Goal: Entertainment & Leisure: Consume media (video, audio)

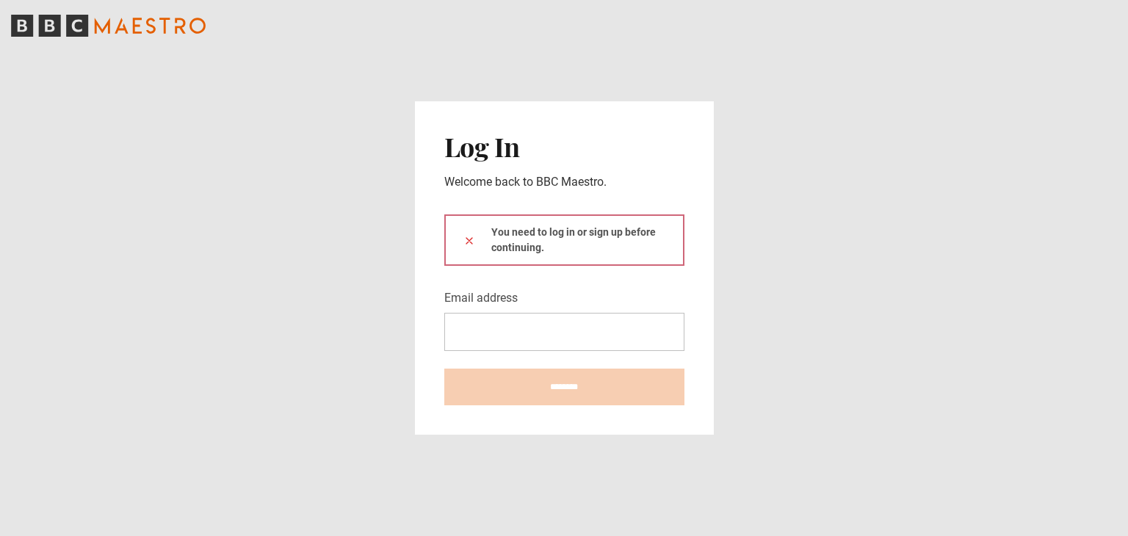
click at [552, 330] on input "Email address" at bounding box center [564, 332] width 240 height 38
type input "**********"
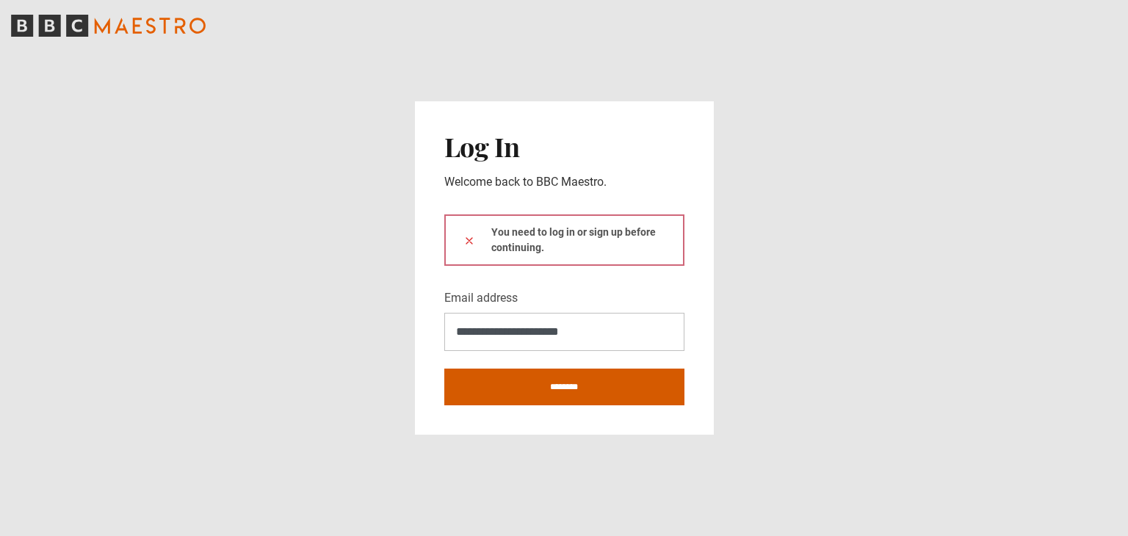
click at [552, 387] on input "********" at bounding box center [564, 387] width 240 height 37
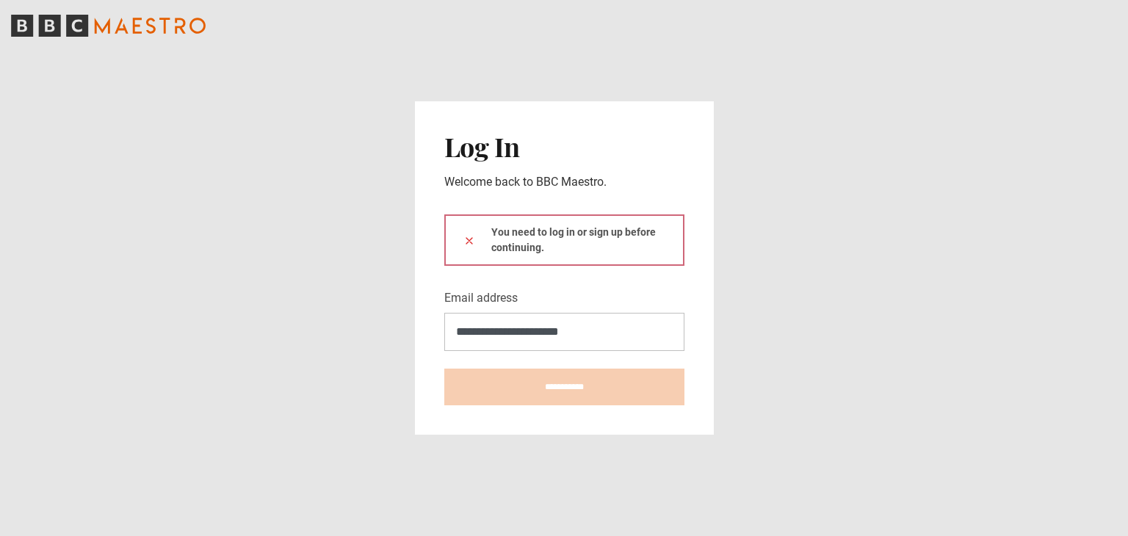
type input "**********"
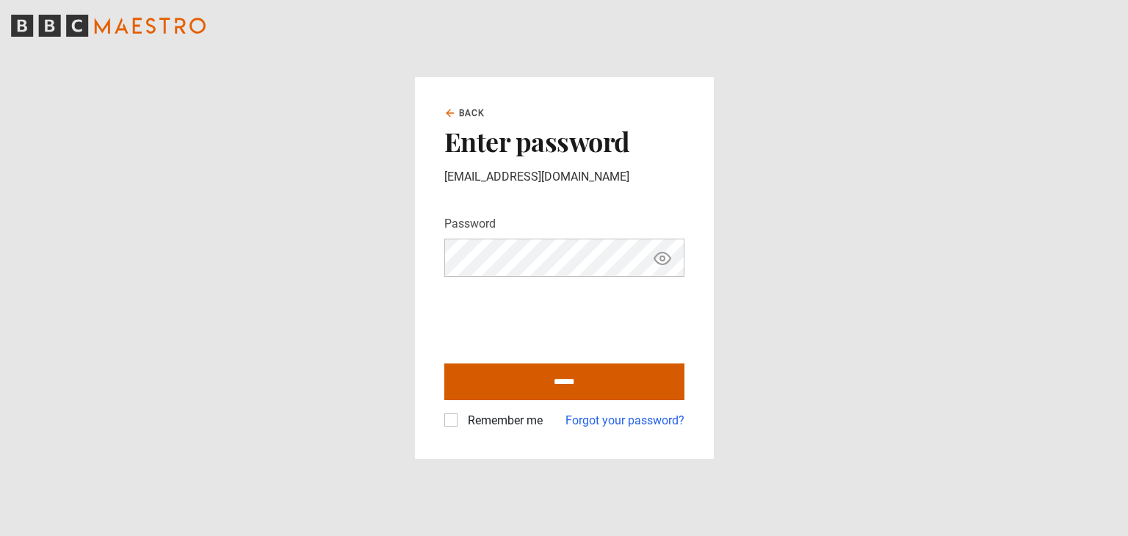
click at [591, 390] on input "******" at bounding box center [564, 381] width 240 height 37
type input "**********"
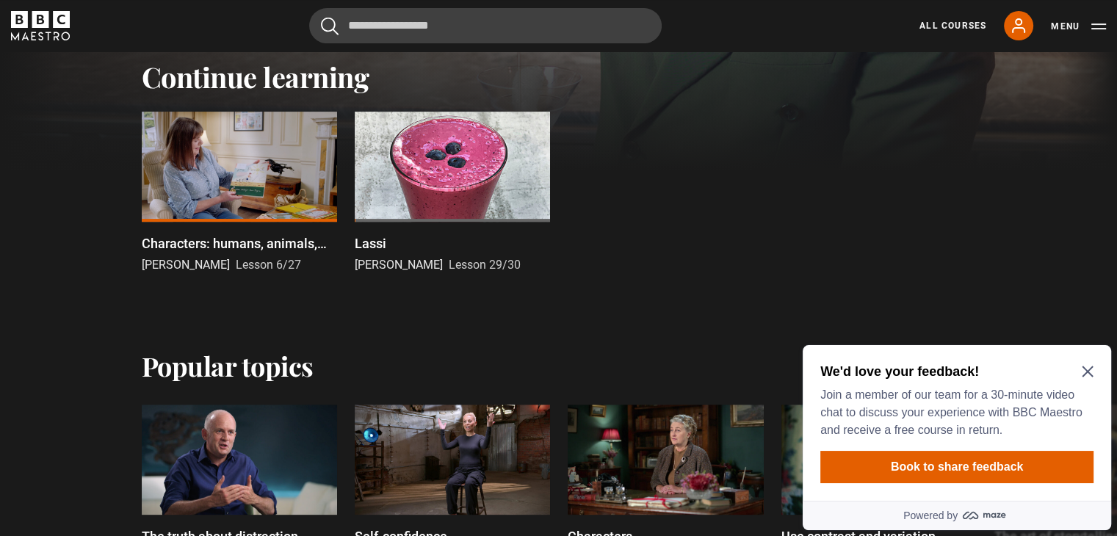
click at [243, 159] on div at bounding box center [239, 167] width 195 height 110
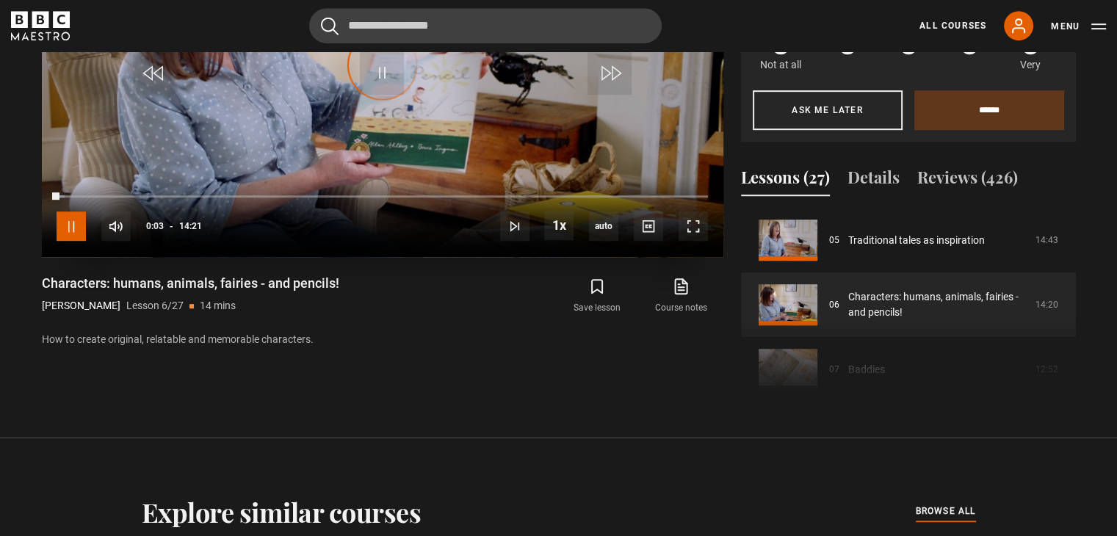
click at [79, 227] on span "Video Player" at bounding box center [71, 225] width 29 height 29
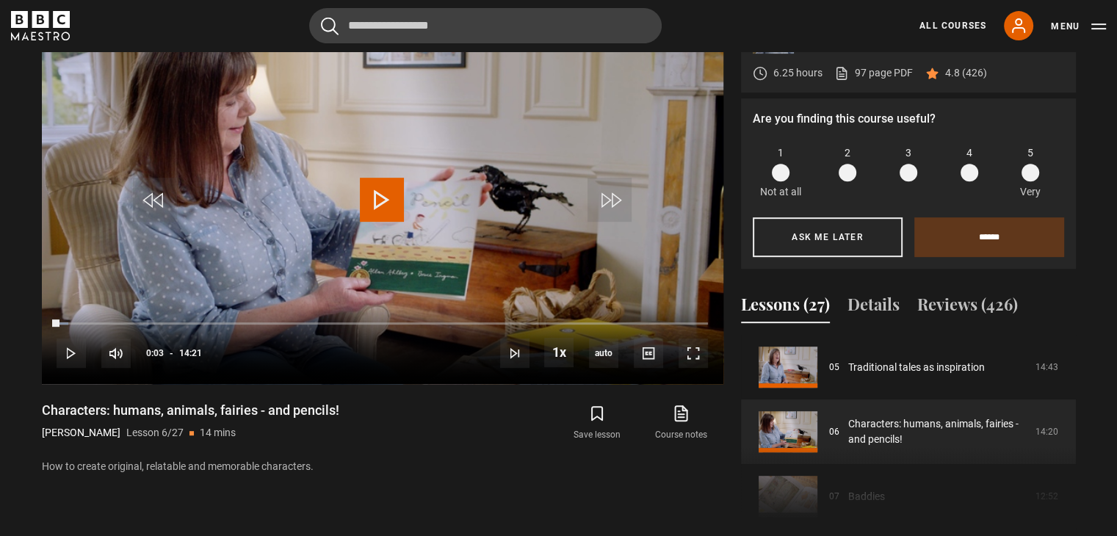
click at [789, 488] on div "Course trailer 01 Writing Children's Picture Books Introduction 05:03 02 What i…" at bounding box center [908, 435] width 335 height 200
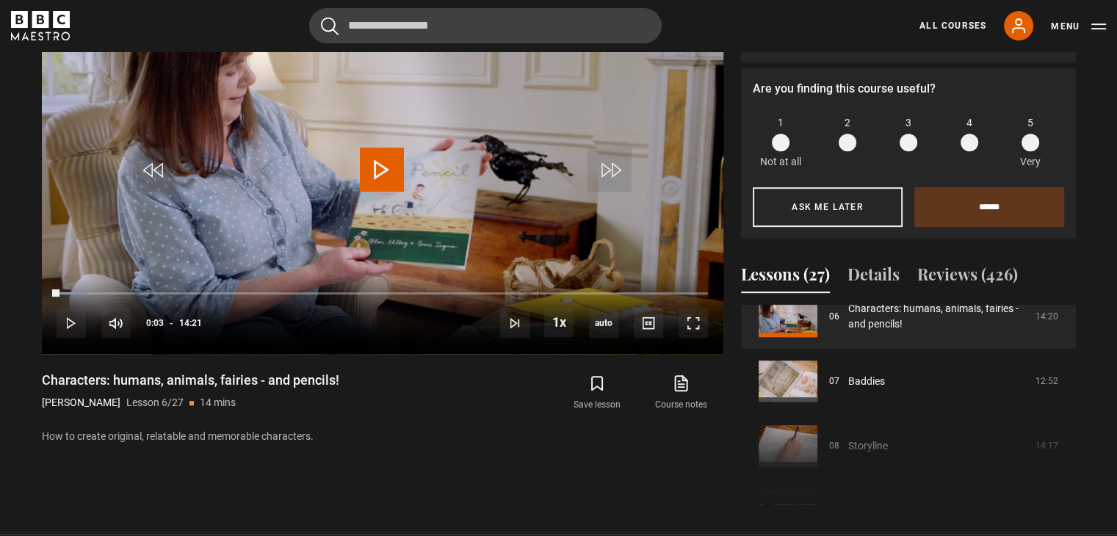
scroll to position [426, 0]
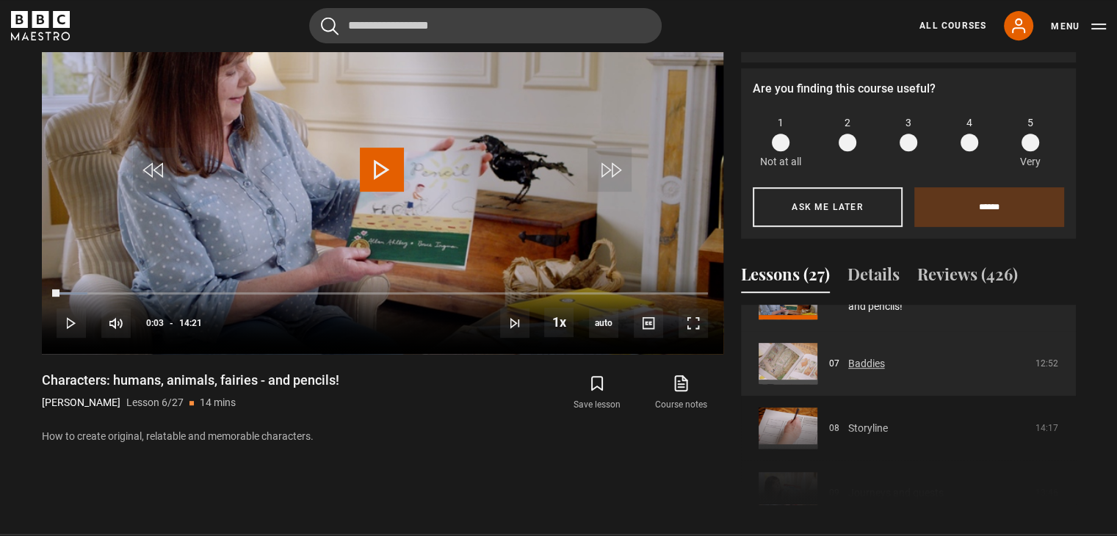
click at [848, 360] on link "Baddies" at bounding box center [866, 363] width 37 height 15
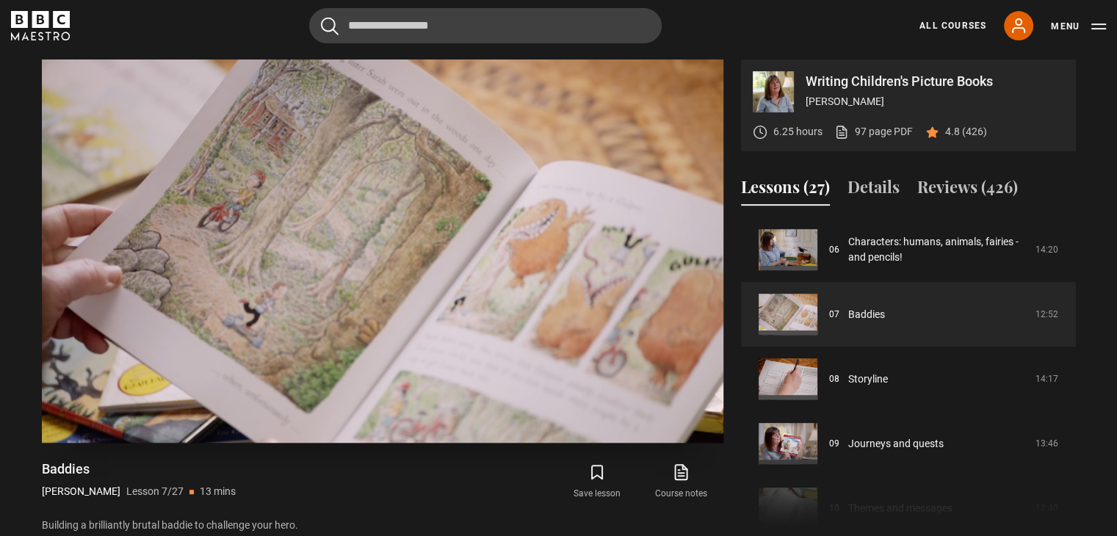
click at [408, 297] on video "Video Player" at bounding box center [382, 250] width 681 height 383
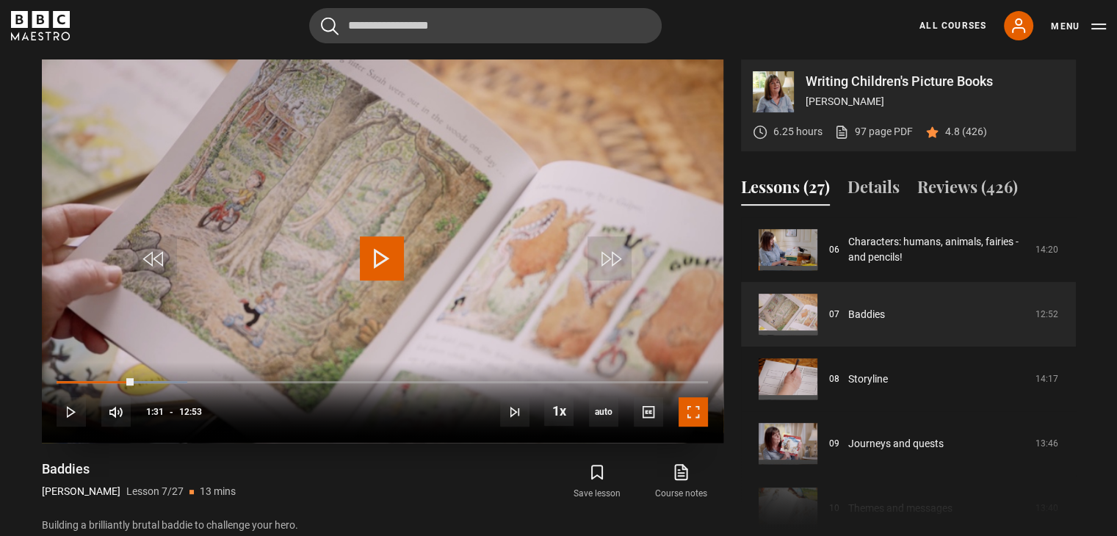
click at [683, 406] on span "Video Player" at bounding box center [692, 411] width 29 height 29
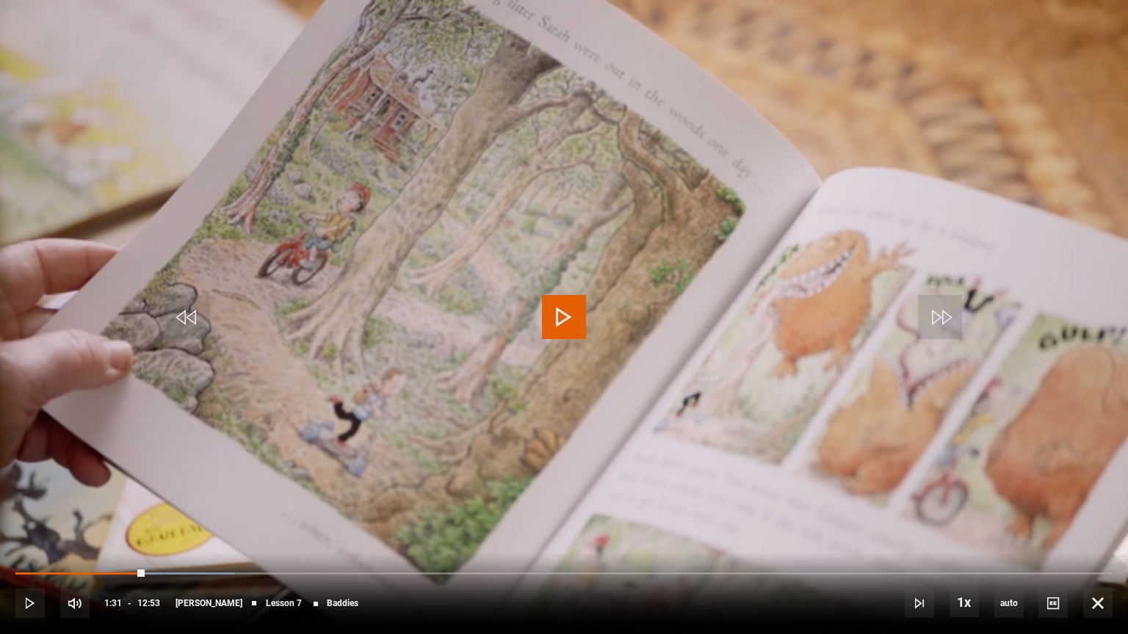
drag, startPoint x: 560, startPoint y: 316, endPoint x: 687, endPoint y: 305, distance: 127.4
click at [560, 316] on span "Video Player" at bounding box center [564, 317] width 44 height 44
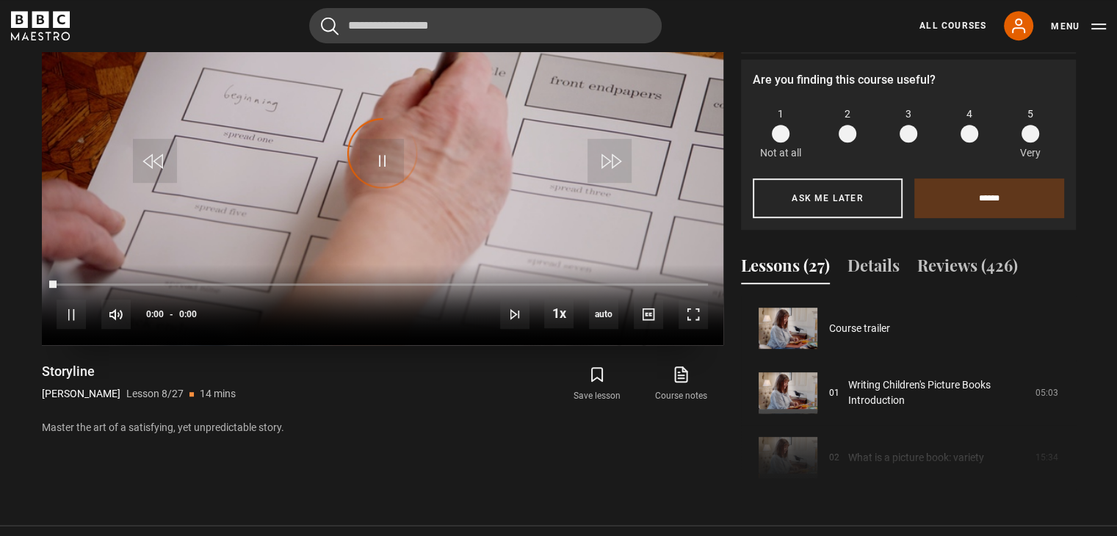
scroll to position [452, 0]
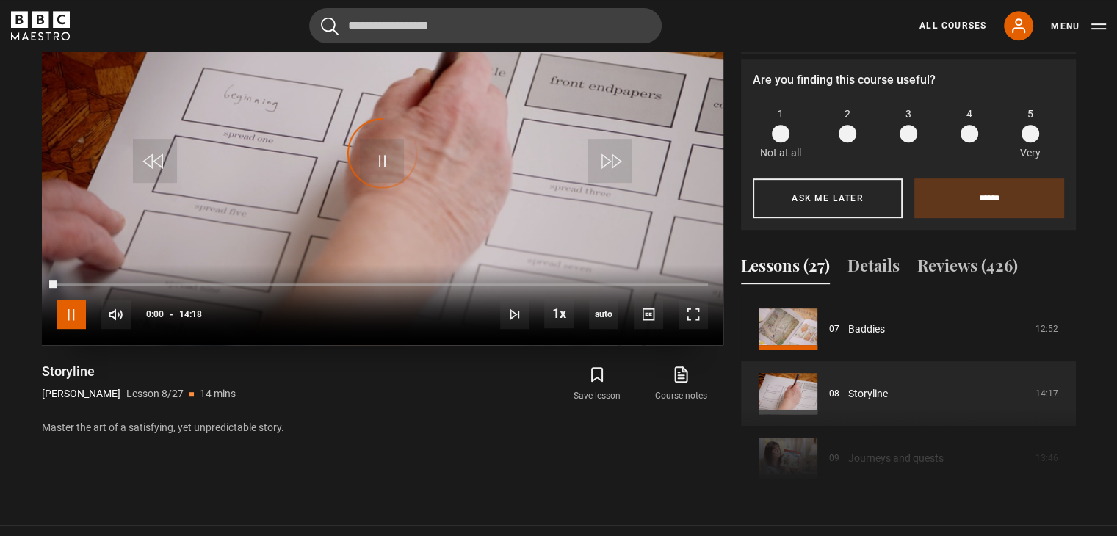
click at [79, 307] on span "Video Player" at bounding box center [71, 314] width 29 height 29
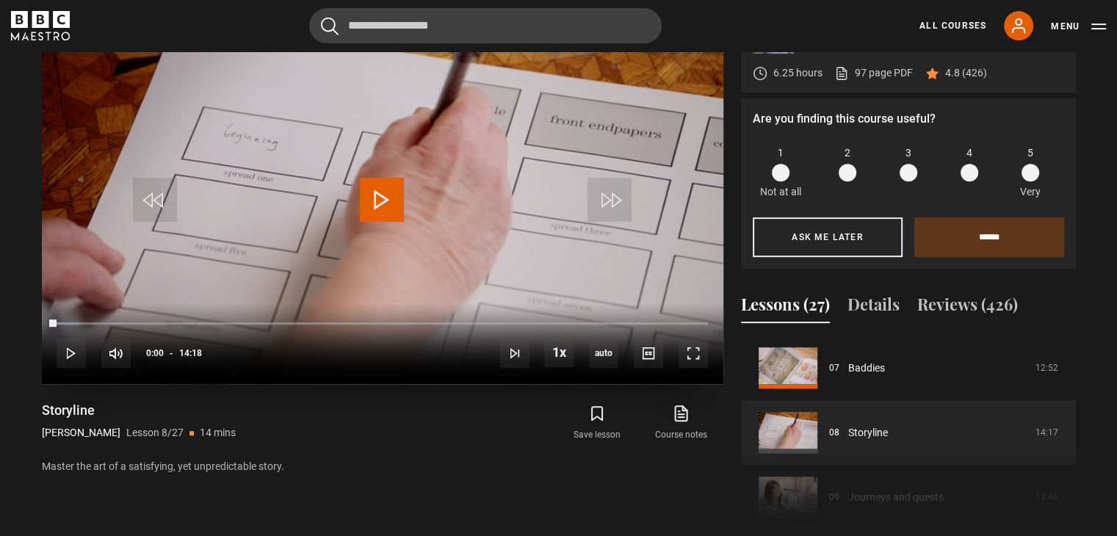
click at [380, 201] on span "Video Player" at bounding box center [382, 200] width 44 height 44
click at [692, 351] on span "Video Player" at bounding box center [692, 352] width 29 height 29
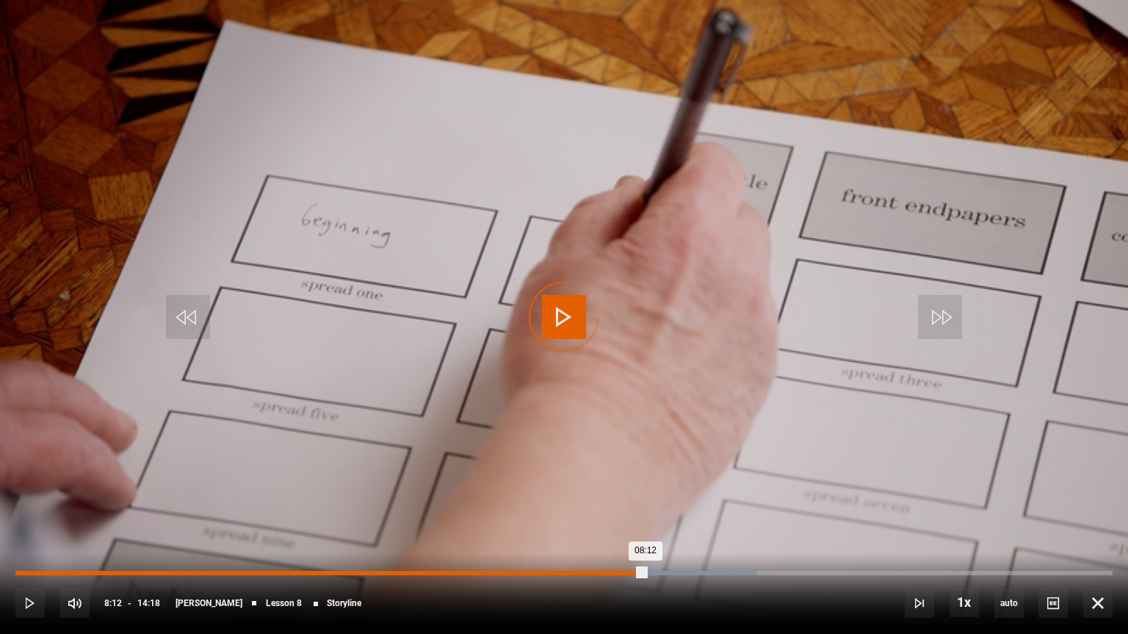
click at [645, 535] on div "Loaded : 67.60% 08:12 08:12" at bounding box center [563, 573] width 1097 height 4
click at [616, 535] on div "Loaded : 67.60% 07:49 07:49" at bounding box center [563, 573] width 1097 height 4
click at [596, 535] on div "Loaded : 54.78% 07:34 07:34" at bounding box center [563, 573] width 1097 height 4
click at [579, 535] on div "07:36" at bounding box center [307, 573] width 584 height 4
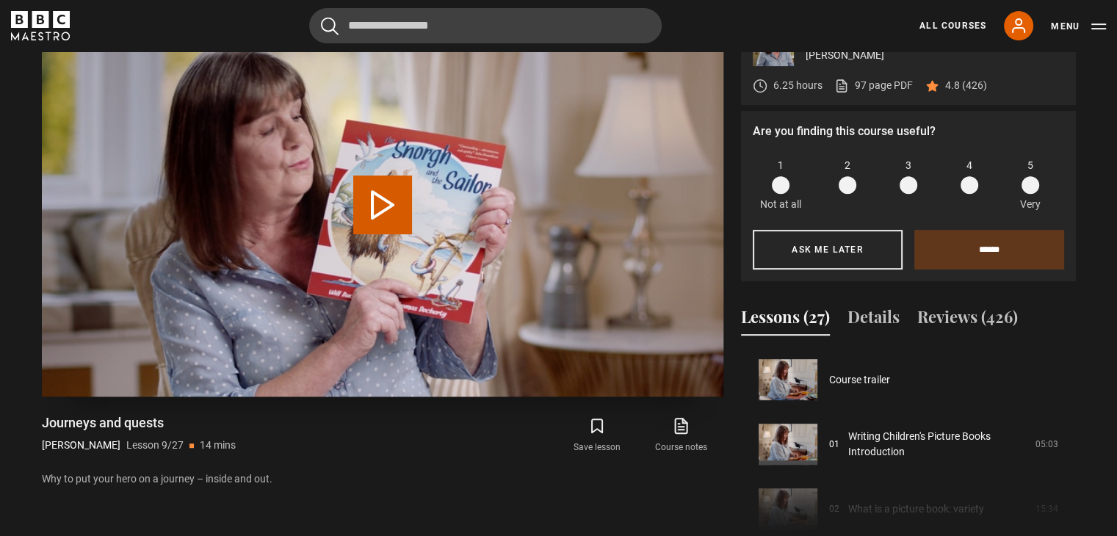
scroll to position [517, 0]
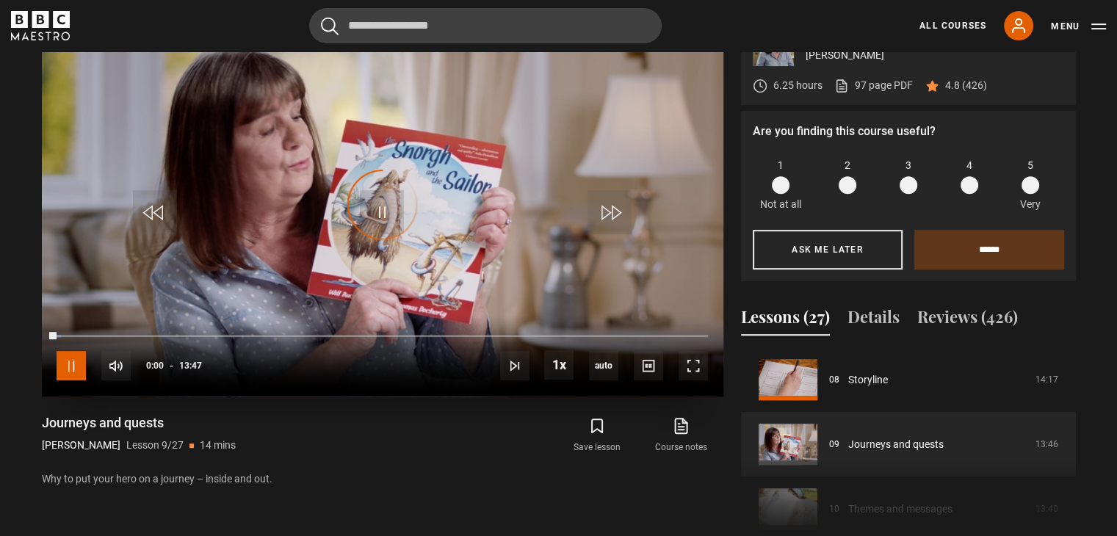
click at [74, 364] on span "Video Player" at bounding box center [71, 365] width 29 height 29
click at [470, 492] on div "Video Player is loading. Play Lesson Journeys and quests 10s Skip Back 10 secon…" at bounding box center [382, 280] width 681 height 534
